Goal: Task Accomplishment & Management: Manage account settings

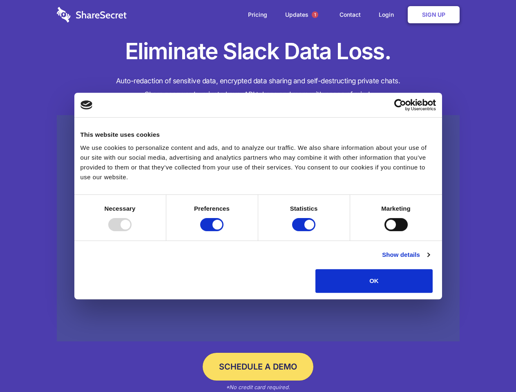
click at [132, 231] on div at bounding box center [119, 224] width 23 height 13
click at [224, 231] on input "Preferences" at bounding box center [211, 224] width 23 height 13
checkbox input "false"
click at [305, 231] on input "Statistics" at bounding box center [303, 224] width 23 height 13
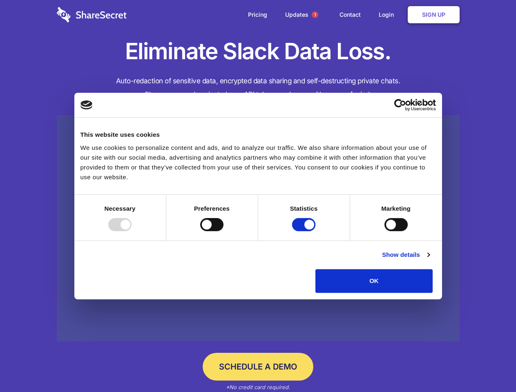
checkbox input "false"
click at [384, 231] on input "Marketing" at bounding box center [395, 224] width 23 height 13
checkbox input "true"
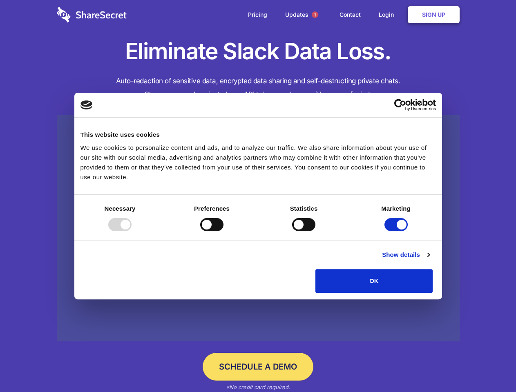
click at [429, 260] on link "Show details" at bounding box center [405, 255] width 47 height 10
